Goal: Information Seeking & Learning: Learn about a topic

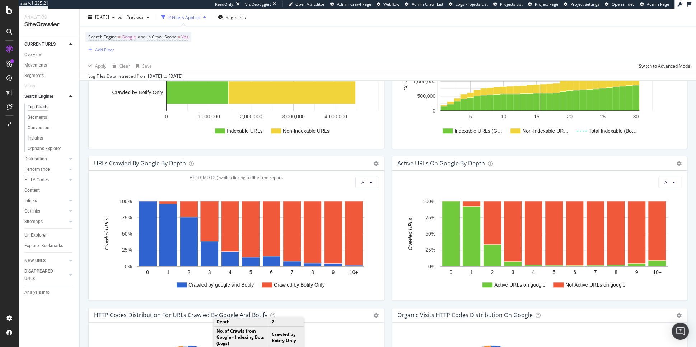
scroll to position [413, 0]
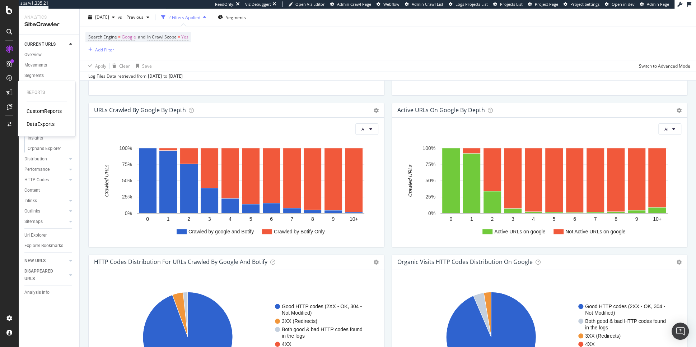
click at [37, 108] on div "CustomReports" at bounding box center [44, 110] width 35 height 7
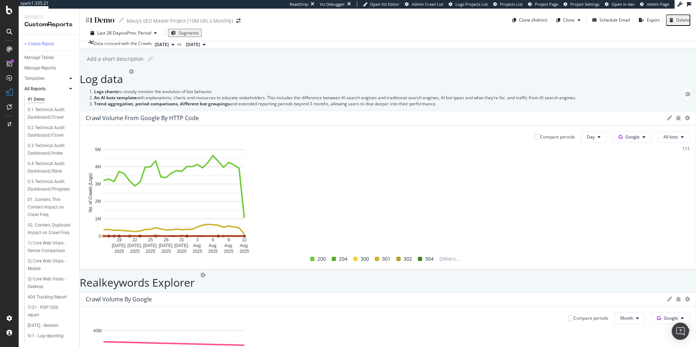
click at [69, 76] on div at bounding box center [70, 78] width 7 height 7
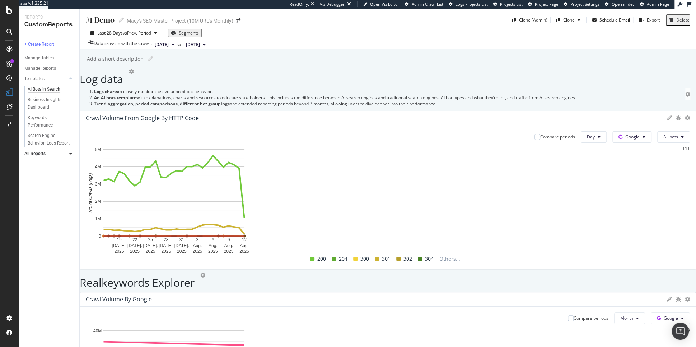
click at [57, 88] on div "AI Bots in Search" at bounding box center [44, 89] width 33 height 8
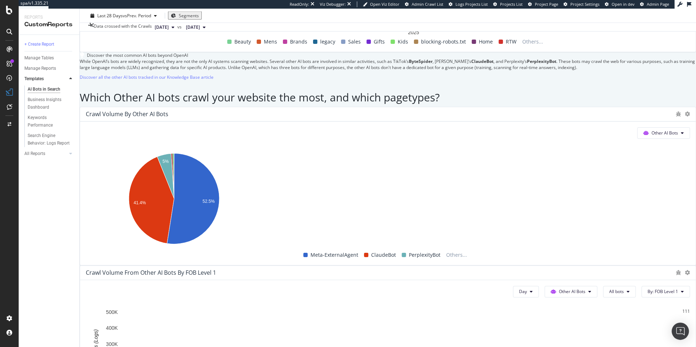
scroll to position [1177, 0]
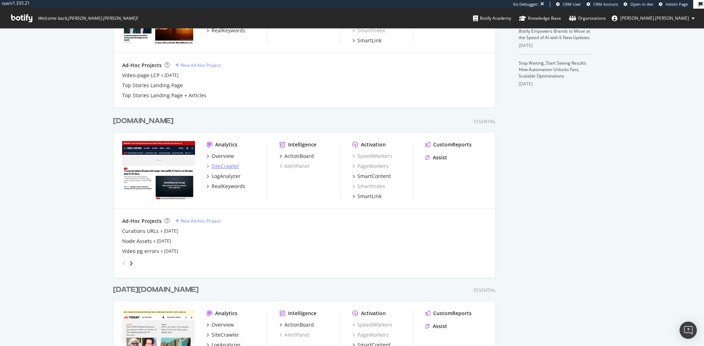
scroll to position [144, 0]
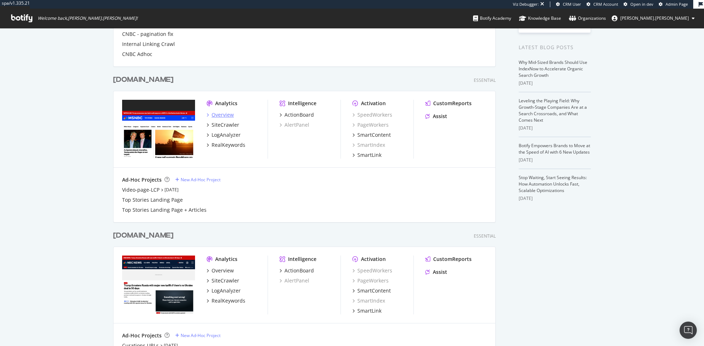
click at [223, 115] on div "Overview" at bounding box center [223, 114] width 22 height 7
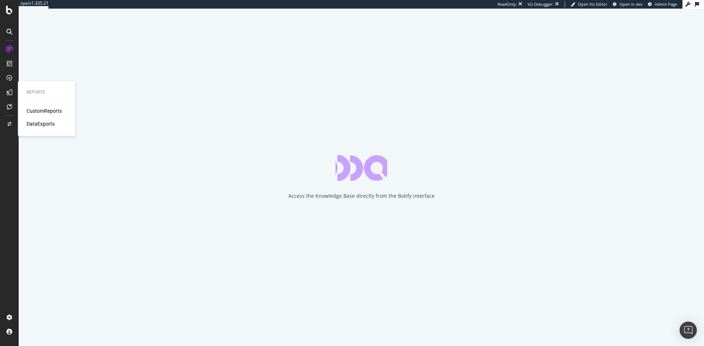
click at [30, 105] on div "Reports CustomReports DataExports" at bounding box center [47, 108] width 52 height 52
click at [34, 109] on div "CustomReports" at bounding box center [44, 110] width 35 height 7
click at [40, 112] on div "CustomReports" at bounding box center [44, 110] width 35 height 7
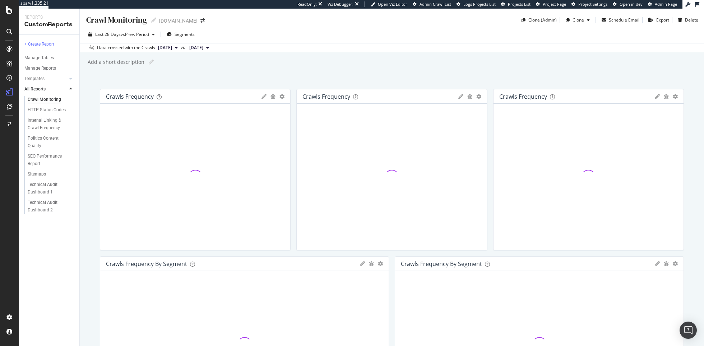
click at [48, 180] on div "Technical Audit Dashboard 1" at bounding box center [51, 189] width 55 height 18
click at [47, 185] on div "Technical Audit Dashboard 1" at bounding box center [48, 188] width 41 height 15
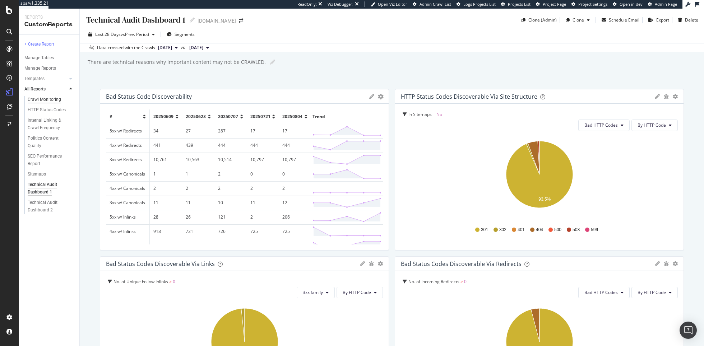
click at [49, 98] on div "Crawl Monitoring" at bounding box center [44, 100] width 33 height 8
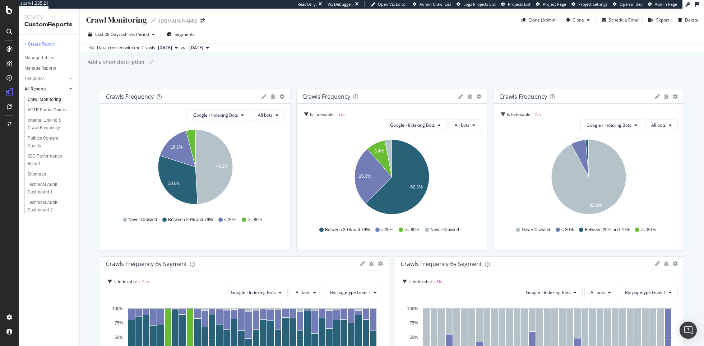
click at [66, 110] on link "HTTP Status Codes" at bounding box center [51, 110] width 47 height 8
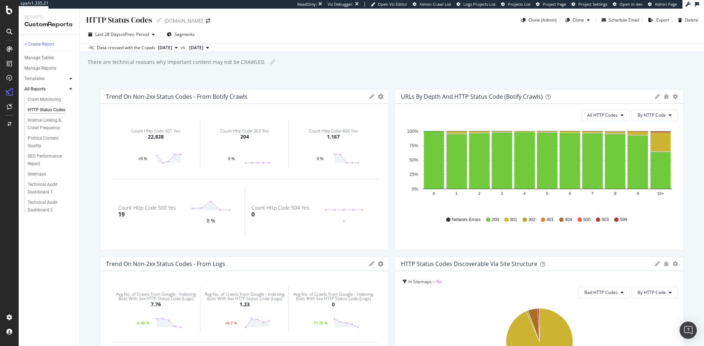
click at [68, 76] on div at bounding box center [70, 78] width 7 height 7
click at [68, 77] on div at bounding box center [70, 78] width 7 height 7
click at [66, 91] on div at bounding box center [63, 88] width 7 height 7
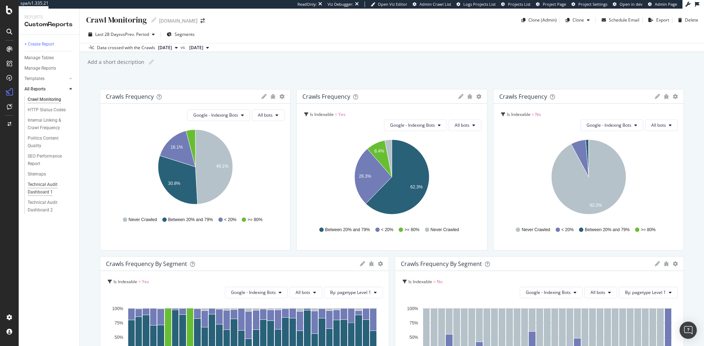
click at [47, 182] on div "Technical Audit Dashboard 1" at bounding box center [48, 188] width 41 height 15
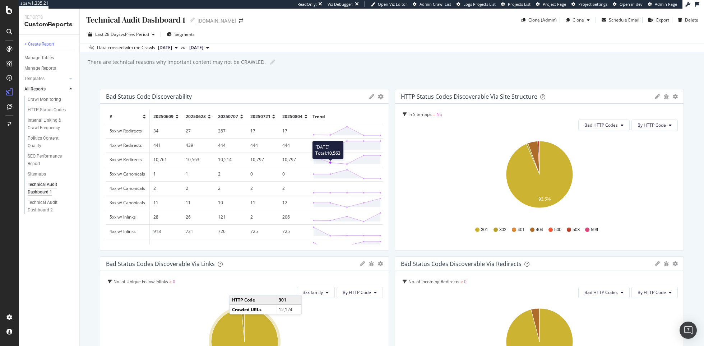
scroll to position [8, 0]
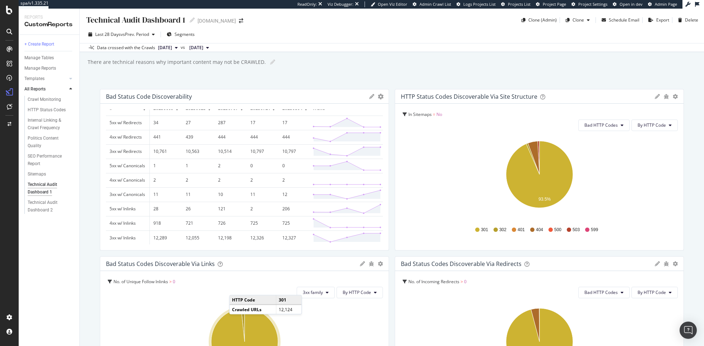
click at [37, 216] on div "+ Create Report Manage Tables Manage Reports Templates AI Bots in Search Busine…" at bounding box center [49, 190] width 61 height 311
click at [37, 204] on div "Technical Audit Dashboard 2" at bounding box center [48, 206] width 41 height 15
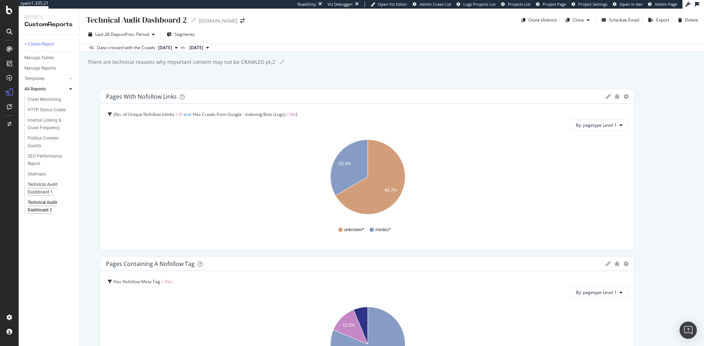
click at [40, 190] on div "Technical Audit Dashboard 1" at bounding box center [48, 188] width 41 height 15
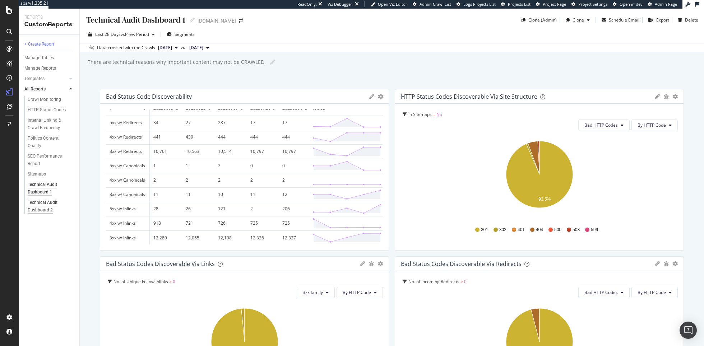
click at [49, 207] on div "Technical Audit Dashboard 2" at bounding box center [48, 206] width 41 height 15
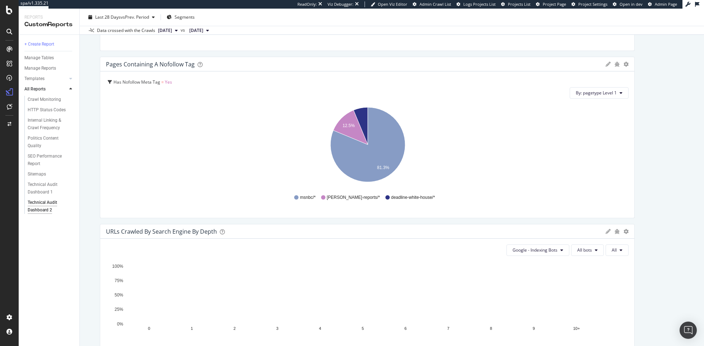
scroll to position [75, 0]
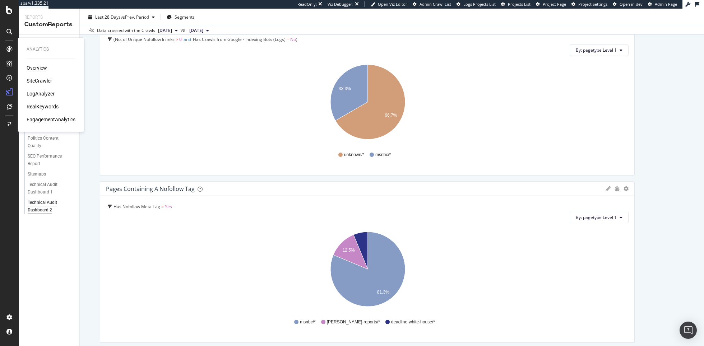
click at [31, 68] on div "Overview" at bounding box center [37, 67] width 20 height 7
